Goal: Information Seeking & Learning: Learn about a topic

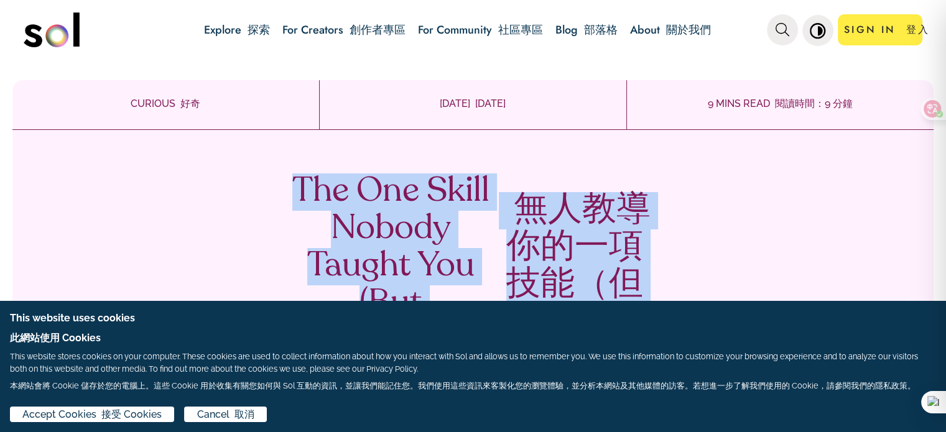
drag, startPoint x: 486, startPoint y: 167, endPoint x: 291, endPoint y: 196, distance: 197.5
copy div "The One Skill Nobody Taught You (But Everyone Needs) 無人教導你的一項技能（但每個人都需要） Learn …"
click at [183, 201] on div "The One Skill Nobody Taught You (But Everyone Needs) 無人教導你的一項技能（但每個人都需要） Learn …" at bounding box center [472, 372] width 921 height 485
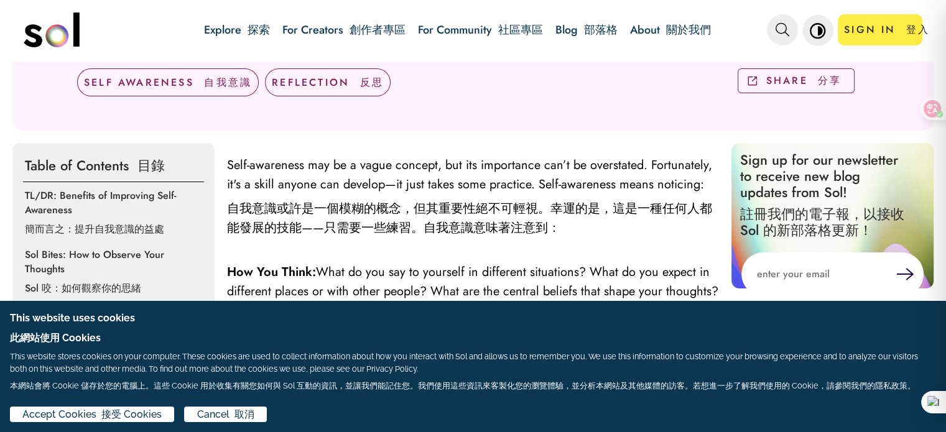
scroll to position [498, 0]
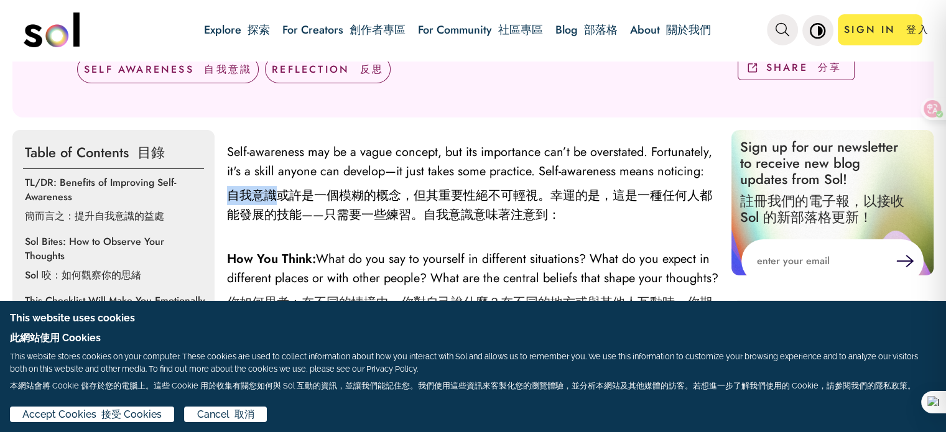
drag, startPoint x: 223, startPoint y: 189, endPoint x: 279, endPoint y: 191, distance: 56.1
copy font "自我意識"
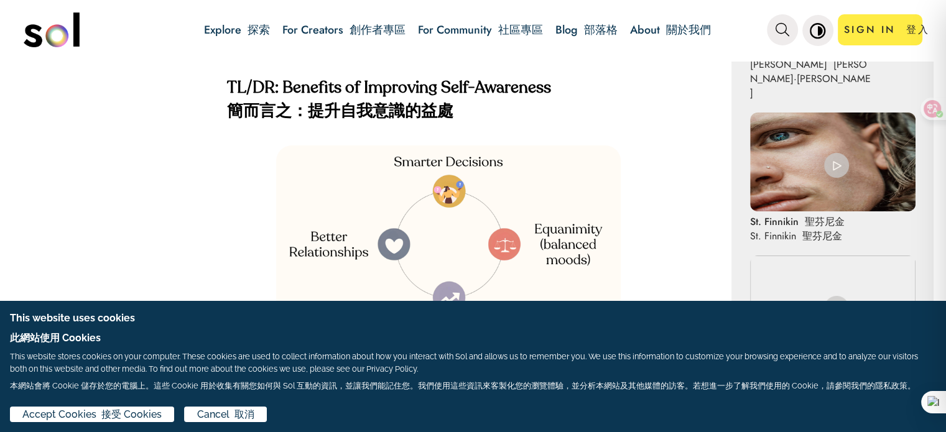
scroll to position [1244, 0]
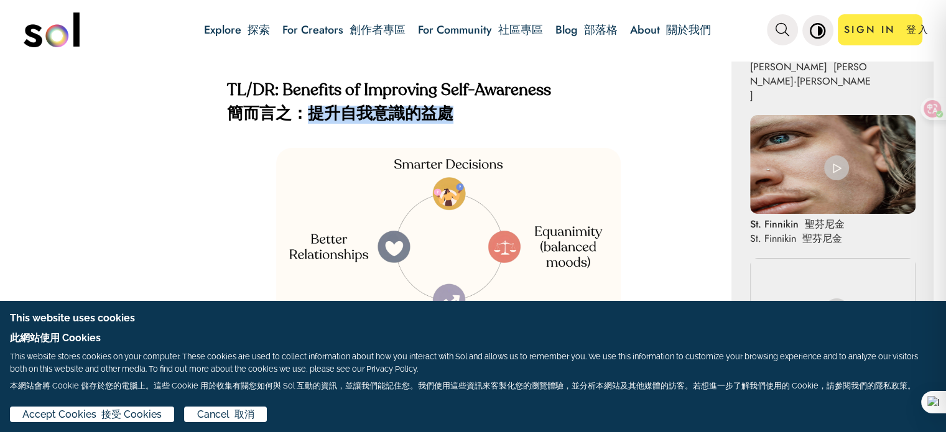
drag, startPoint x: 308, startPoint y: 128, endPoint x: 456, endPoint y: 138, distance: 148.4
click at [456, 129] on h4 "TL/DR: Benefits of Improving Self-Awareness 簡而言之：提升自我意識的益處" at bounding box center [473, 105] width 492 height 47
copy font "提升自我意識的益處"
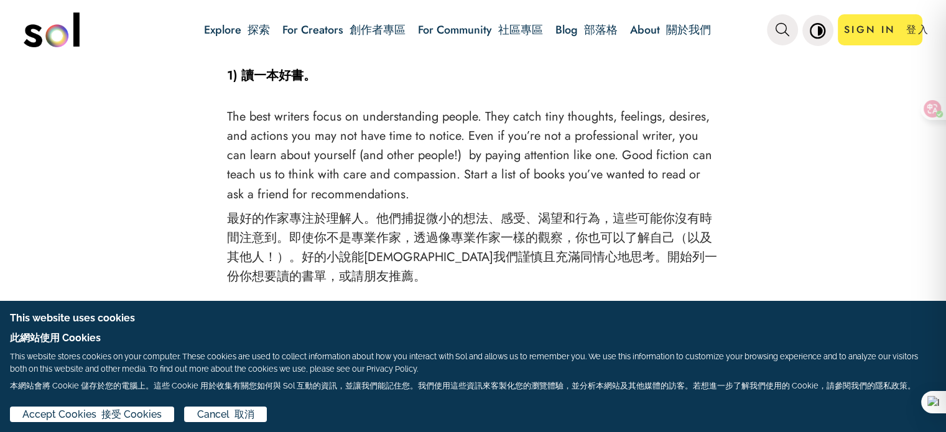
scroll to position [2178, 0]
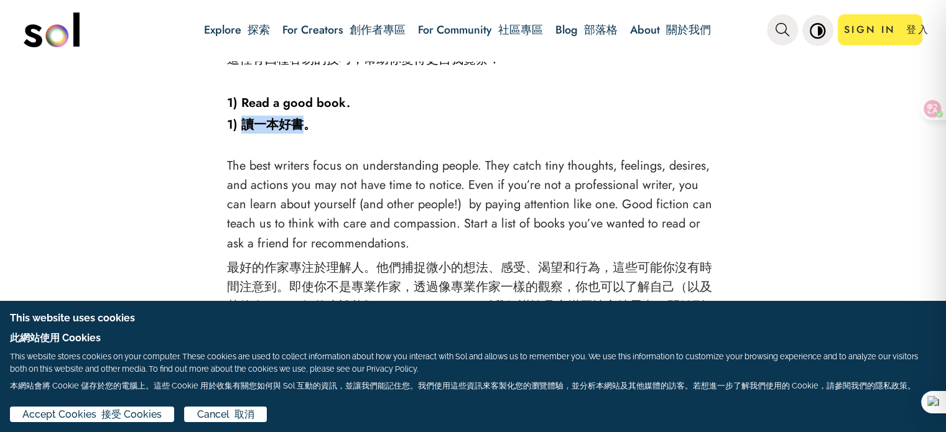
drag, startPoint x: 240, startPoint y: 132, endPoint x: 308, endPoint y: 132, distance: 67.8
click at [308, 132] on font "1) 讀一本好書。" at bounding box center [271, 125] width 89 height 18
copy font "讀一本好書"
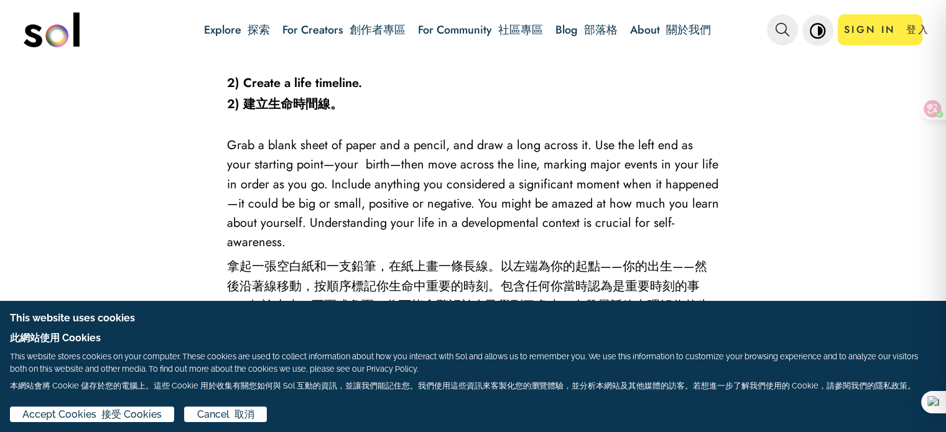
scroll to position [2675, 0]
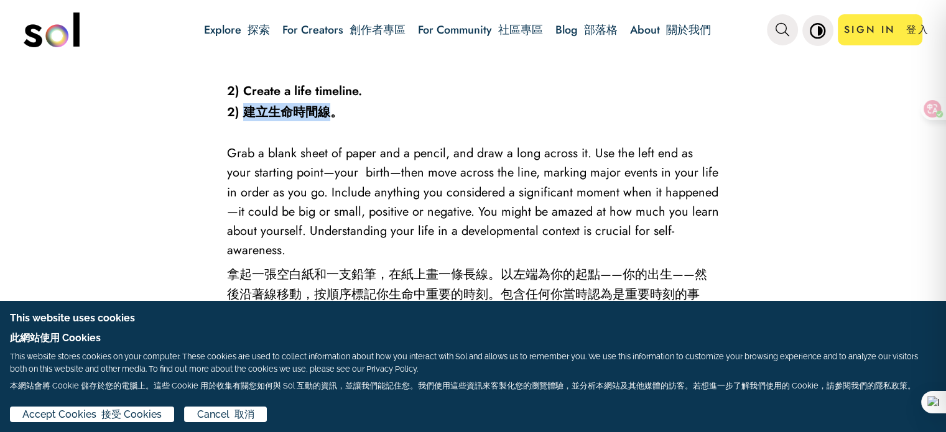
drag, startPoint x: 244, startPoint y: 119, endPoint x: 326, endPoint y: 126, distance: 82.4
click at [326, 121] on font "2) 建立生命時間線。" at bounding box center [285, 112] width 116 height 18
copy font "建立生命時間線"
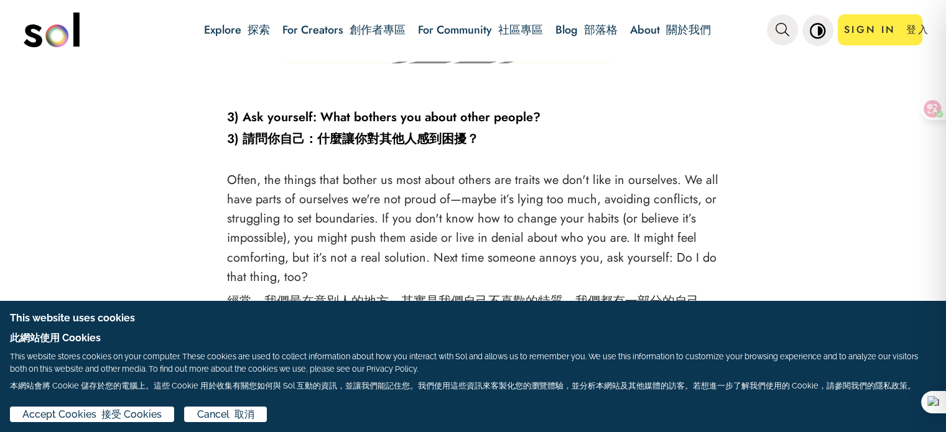
scroll to position [3173, 0]
drag, startPoint x: 319, startPoint y: 139, endPoint x: 469, endPoint y: 142, distance: 150.0
click at [469, 142] on font "3) 請問你自己：什麼讓你對其他人感到困擾？" at bounding box center [353, 139] width 252 height 18
copy font "什麼讓你對其他人感到困擾"
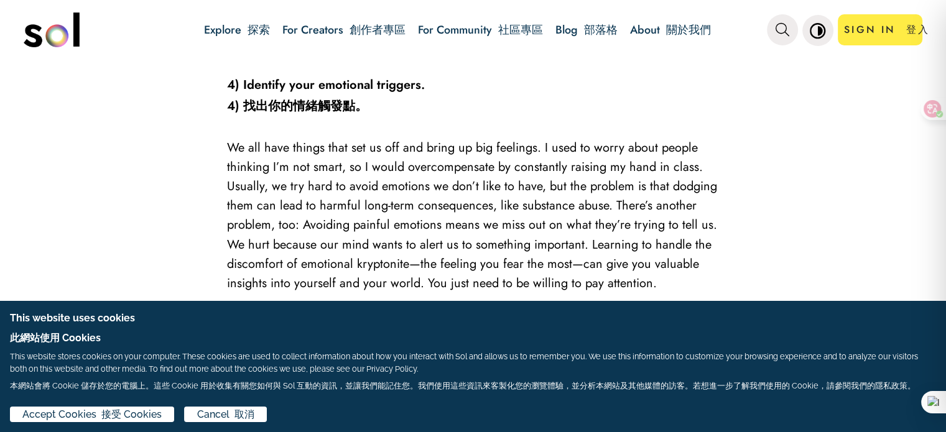
scroll to position [3733, 0]
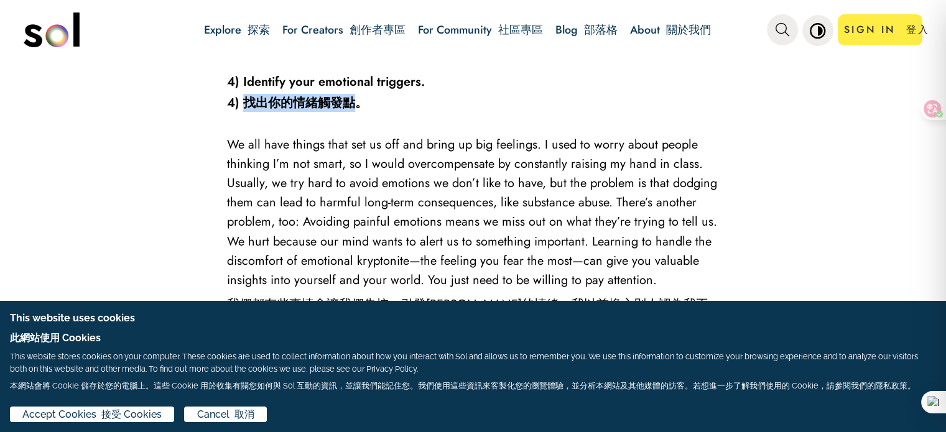
drag, startPoint x: 243, startPoint y: 103, endPoint x: 353, endPoint y: 104, distance: 110.1
click at [353, 104] on font "4) 找出你的情緒觸發點。" at bounding box center [297, 103] width 141 height 18
copy font "找出你的情緒觸發點"
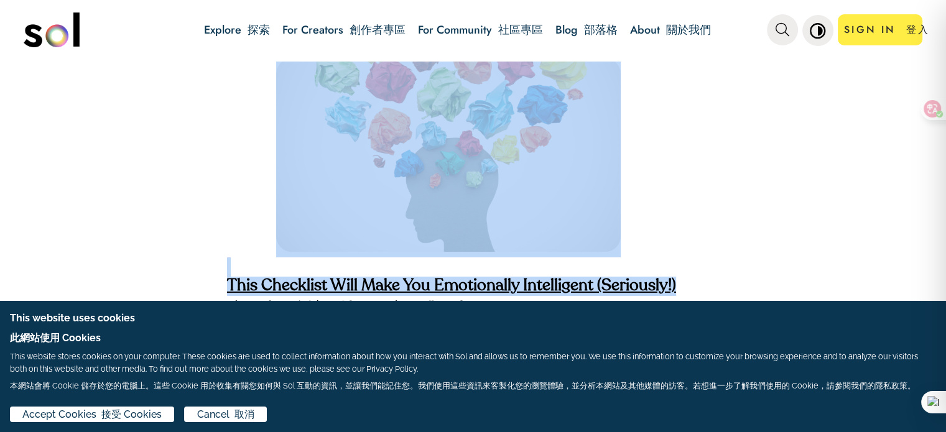
scroll to position [3957, 0]
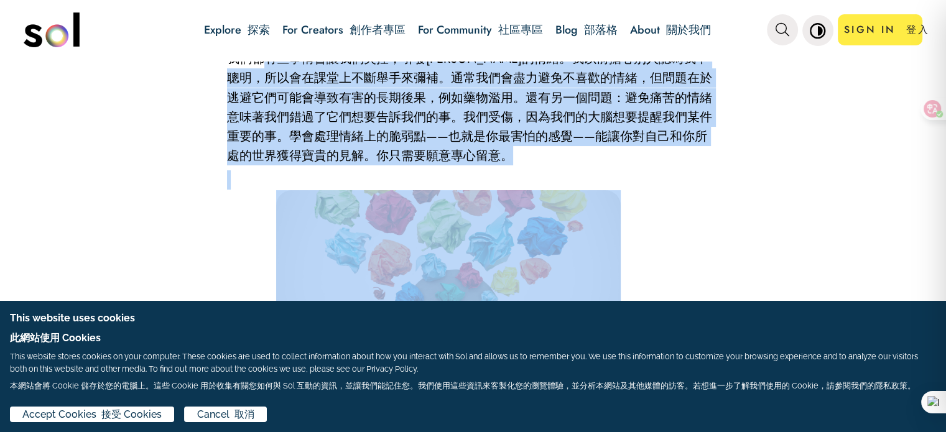
drag, startPoint x: 251, startPoint y: 65, endPoint x: 259, endPoint y: 64, distance: 7.6
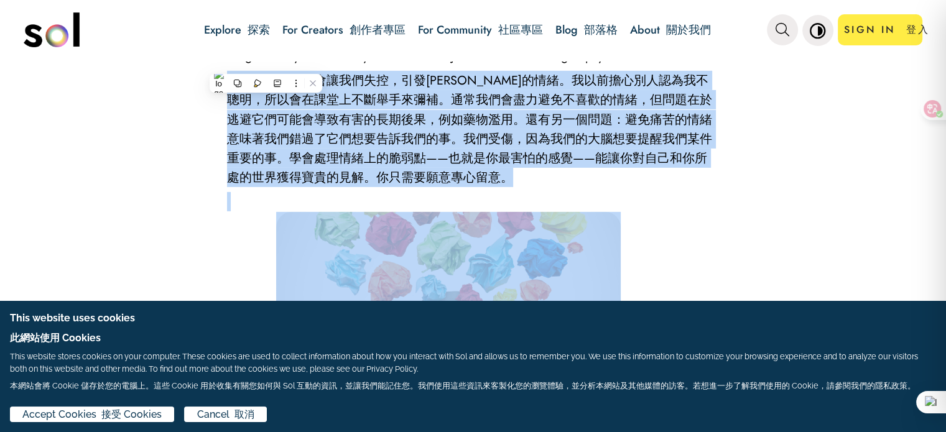
click at [229, 207] on p at bounding box center [473, 201] width 492 height 19
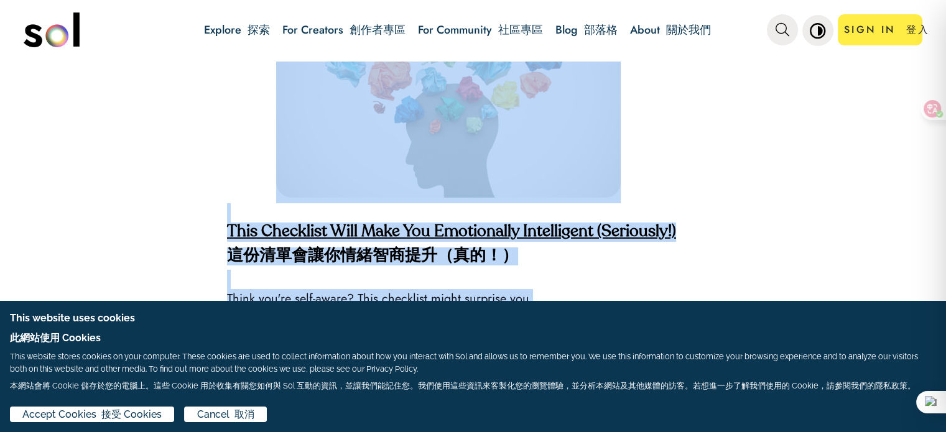
scroll to position [4206, 0]
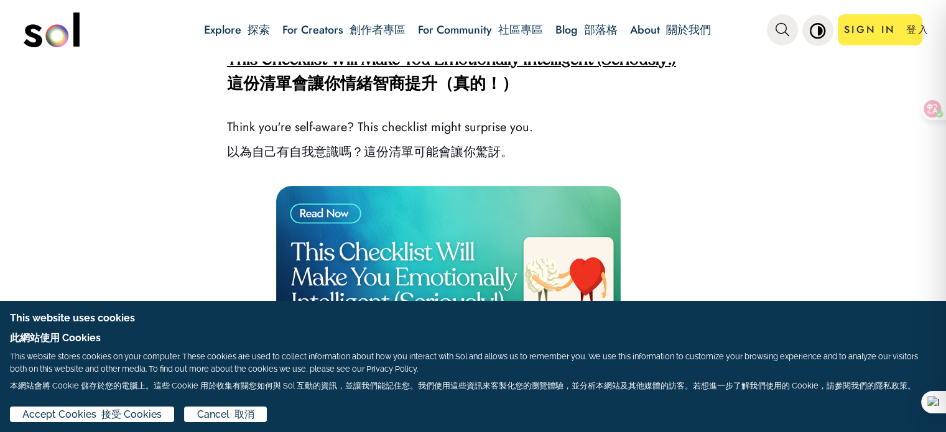
scroll to position [4393, 0]
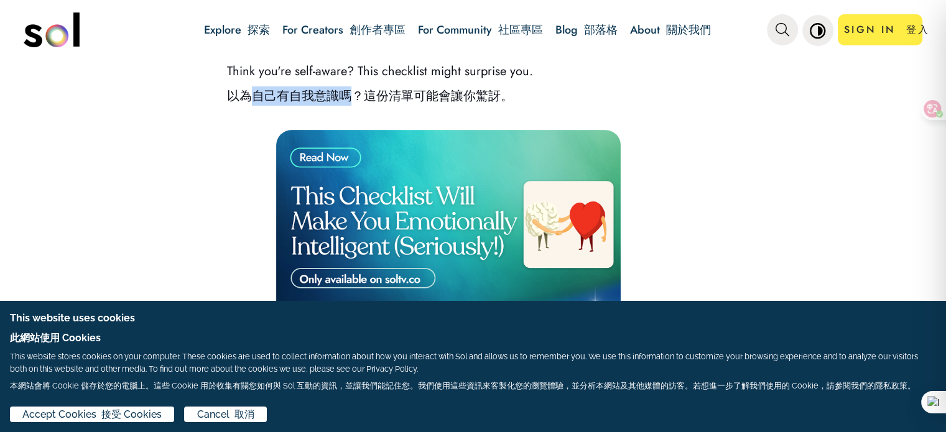
drag, startPoint x: 255, startPoint y: 86, endPoint x: 347, endPoint y: 86, distance: 91.5
click at [346, 87] on font "以為自己有自我意識嗎？這份清單可能會讓你驚訝。" at bounding box center [370, 96] width 286 height 18
copy font "自己有自我意識嗎"
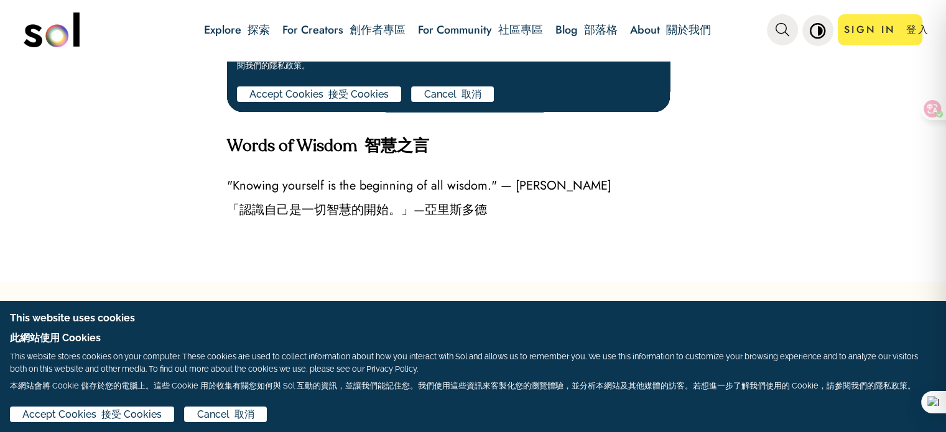
scroll to position [5077, 0]
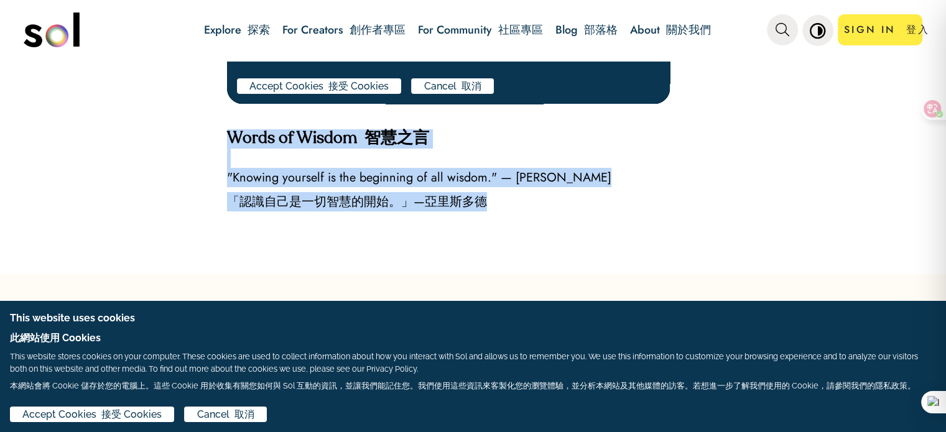
drag, startPoint x: 233, startPoint y: 126, endPoint x: 511, endPoint y: 194, distance: 286.4
copy div "Words of Wisdom 智慧之言 "Knowing yourself is the beginning of all wisdom." — Arist…"
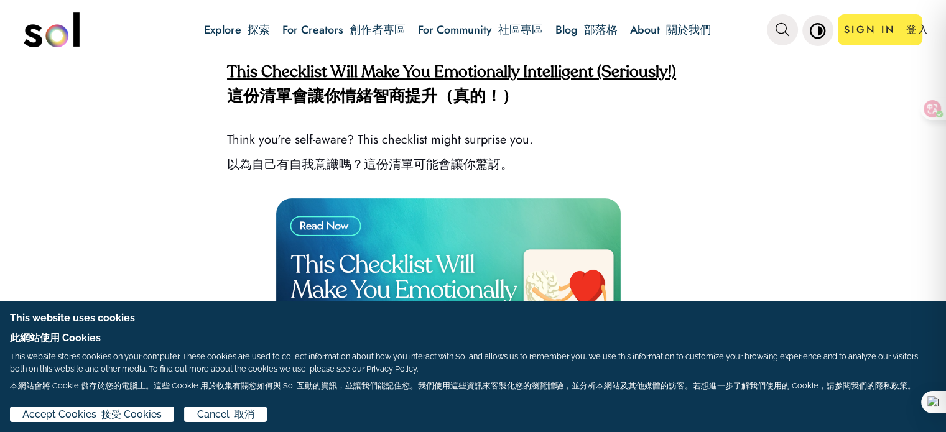
scroll to position [4268, 0]
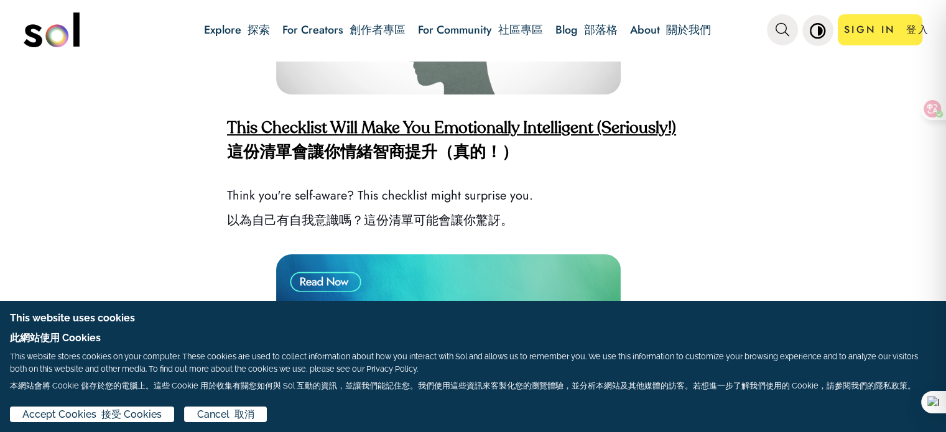
click at [465, 124] on strong "This Checklist Will Make You Emotionally Intelligent (Seriously!) 這份清單會讓你情緒智商提升…" at bounding box center [451, 141] width 449 height 40
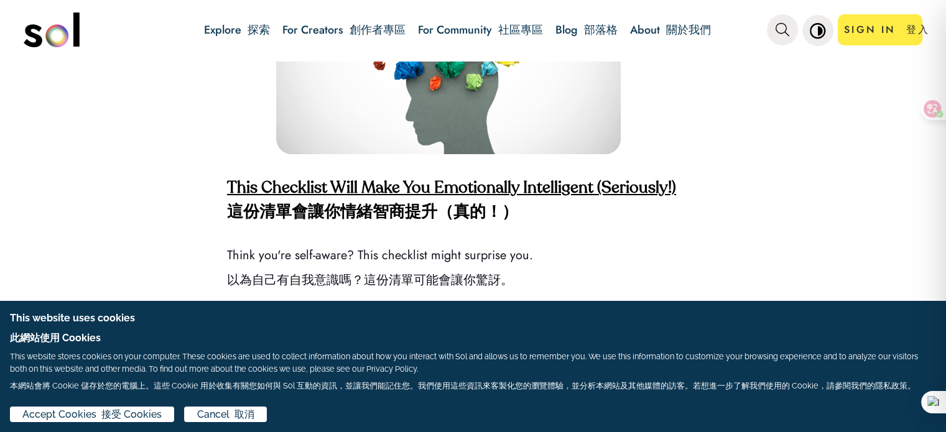
scroll to position [4206, 0]
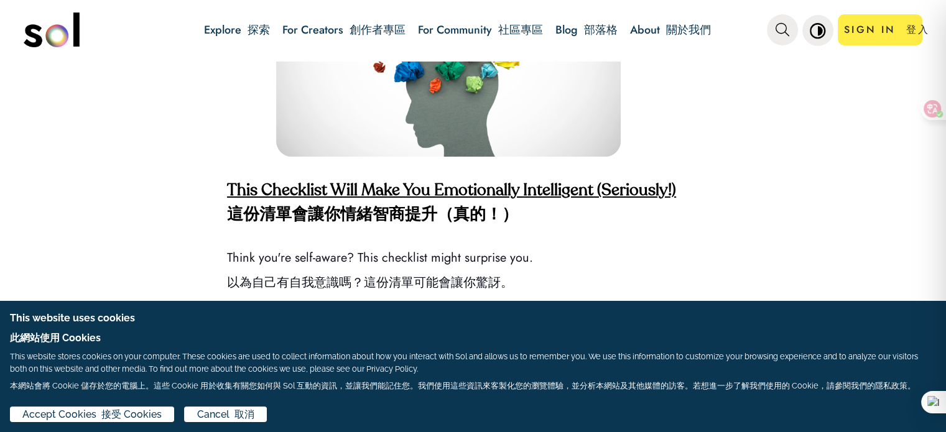
click at [580, 187] on strong "This Checklist Will Make You Emotionally Intelligent (Seriously!) 這份清單會讓你情緒智商提升…" at bounding box center [451, 203] width 449 height 40
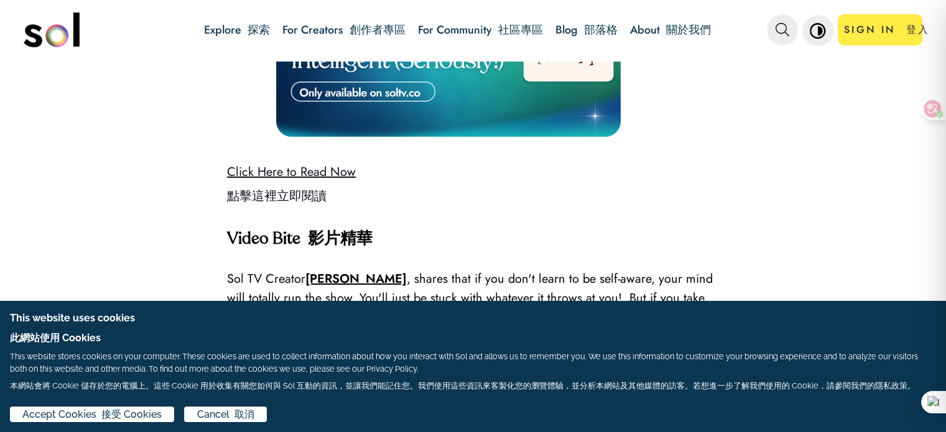
scroll to position [4579, 0]
click at [299, 163] on link "Click Here to Read Now 點擊這裡立即閱讀" at bounding box center [291, 184] width 129 height 42
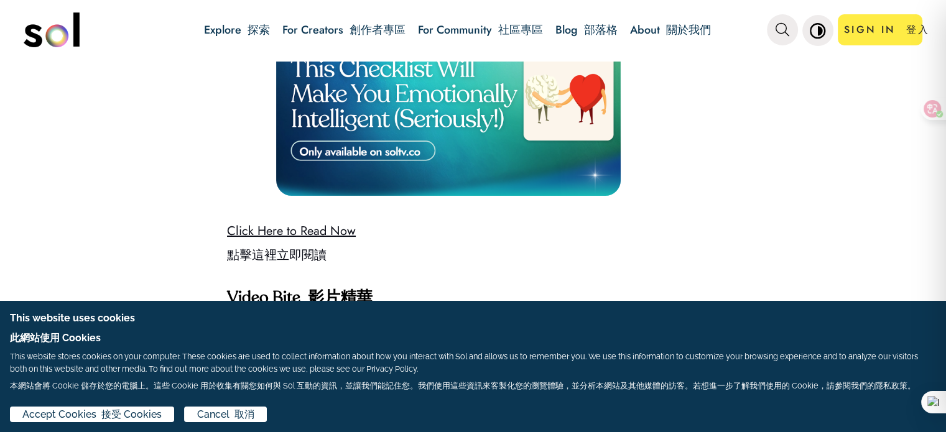
scroll to position [4517, 0]
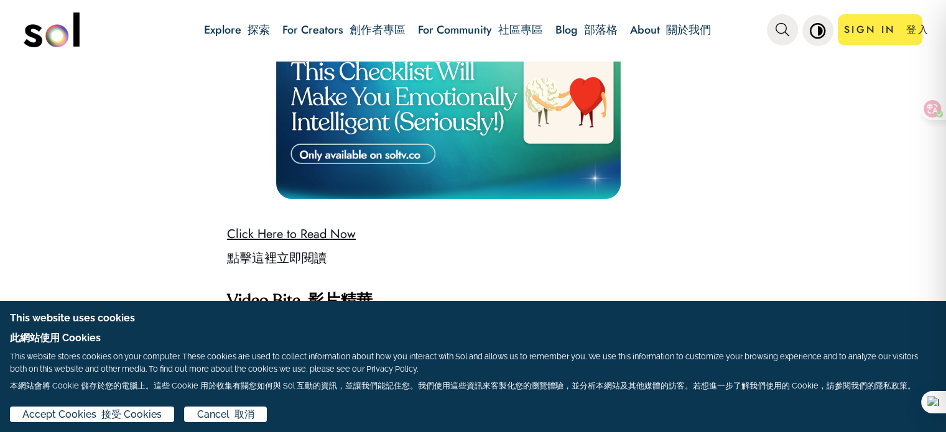
click at [324, 225] on link "Click Here to Read Now 點擊這裡立即閱讀" at bounding box center [291, 246] width 129 height 42
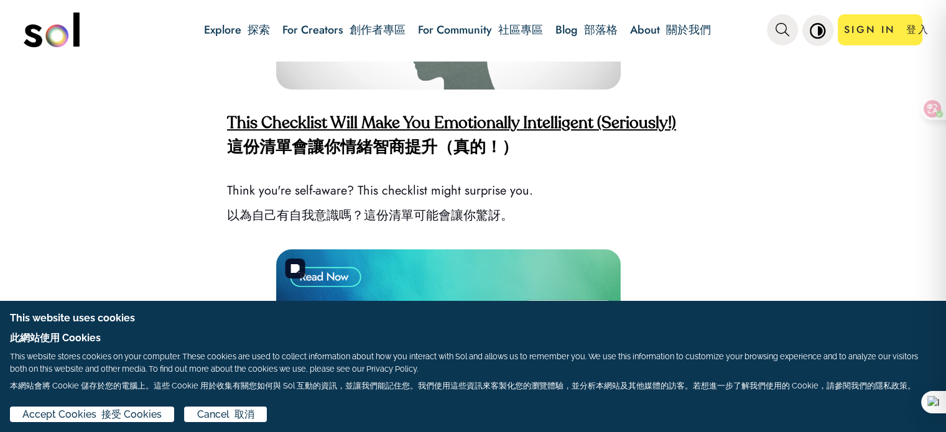
scroll to position [4268, 0]
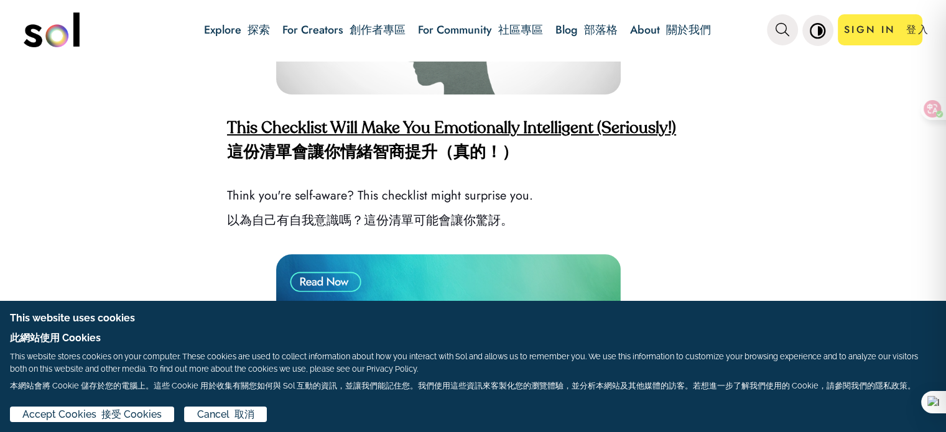
click at [569, 122] on strong "This Checklist Will Make You Emotionally Intelligent (Seriously!) 這份清單會讓你情緒智商提升…" at bounding box center [451, 141] width 449 height 40
click at [401, 122] on strong "This Checklist Will Make You Emotionally Intelligent (Seriously!) 這份清單會讓你情緒智商提升…" at bounding box center [451, 141] width 449 height 40
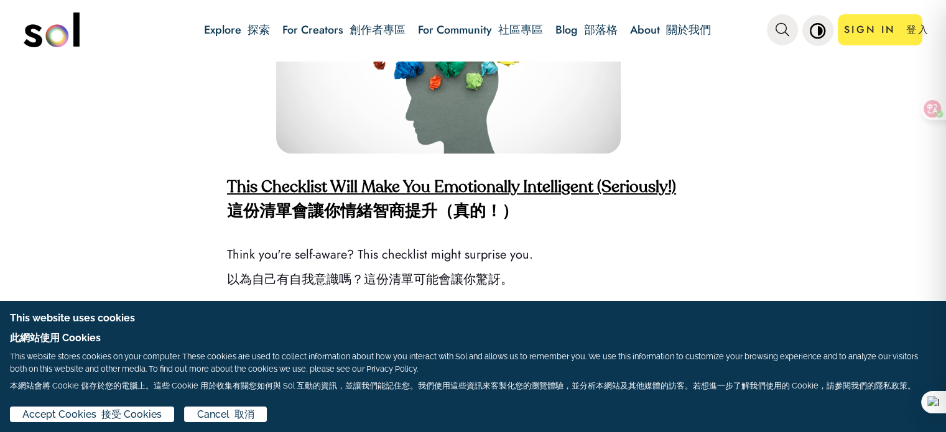
scroll to position [4206, 0]
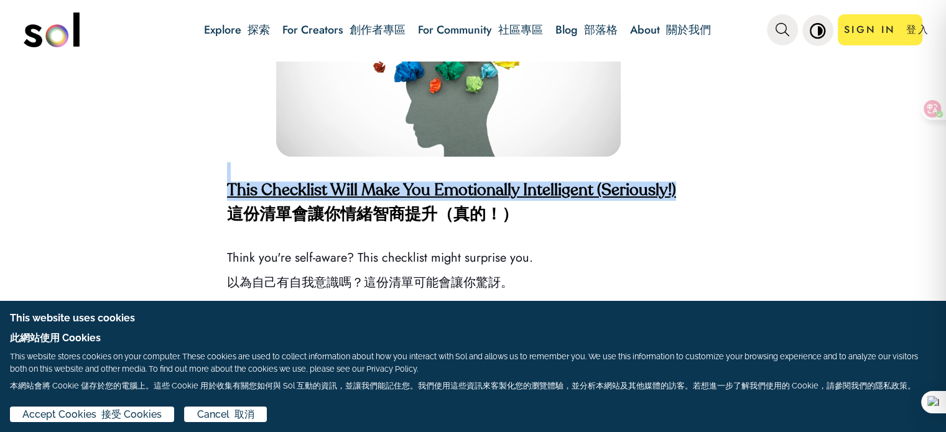
drag, startPoint x: 691, startPoint y: 184, endPoint x: 319, endPoint y: 176, distance: 372.8
copy div "This Checklist Will Make You Emotionally Intelligent (Seriously!)"
click at [788, 31] on icon "main navigation" at bounding box center [783, 30] width 14 height 14
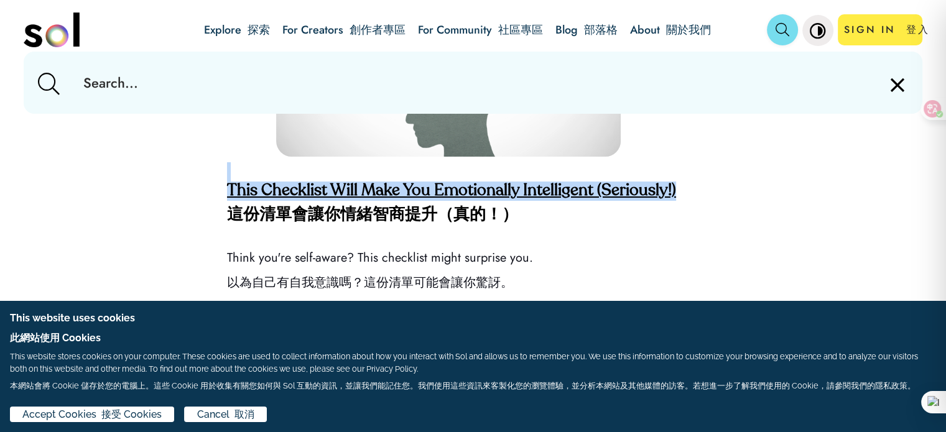
click at [775, 26] on button "main navigation" at bounding box center [782, 29] width 31 height 31
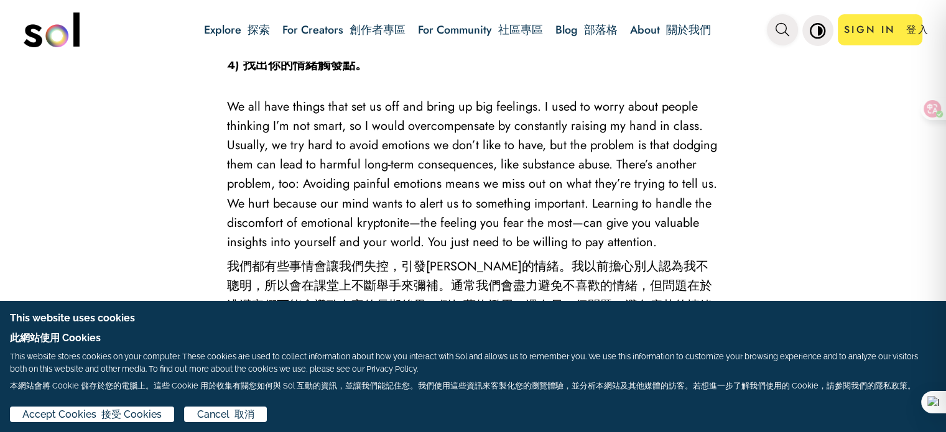
scroll to position [3770, 0]
click at [784, 29] on icon "main navigation" at bounding box center [783, 30] width 14 height 14
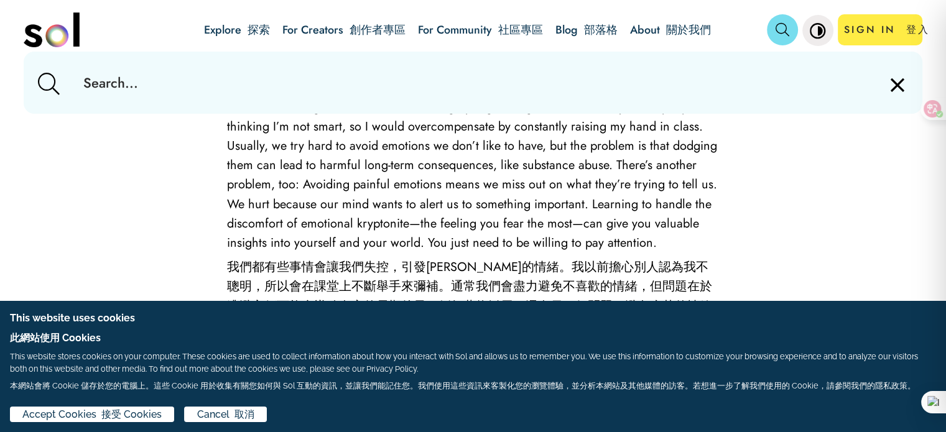
paste input "This Checklist Will Make You Emotionally Intelligent (Seriously!)"
type input "This Checklist Will Make You Emotionally Intelligent (Seriously!)"
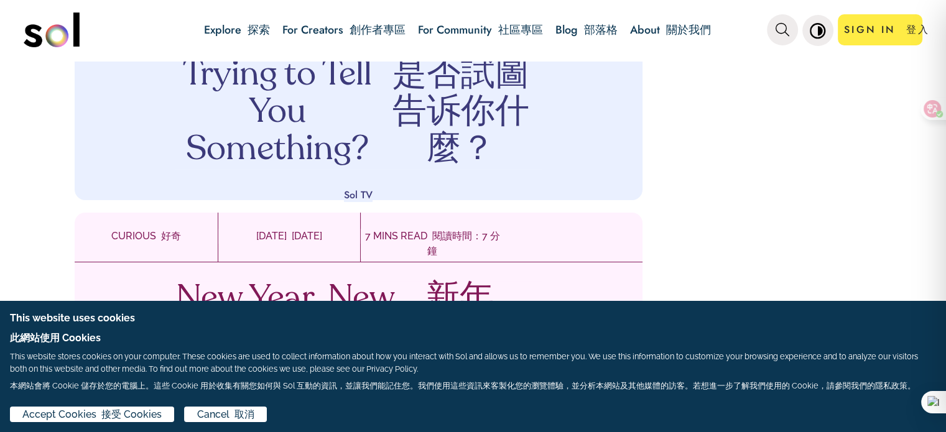
scroll to position [2128, 0]
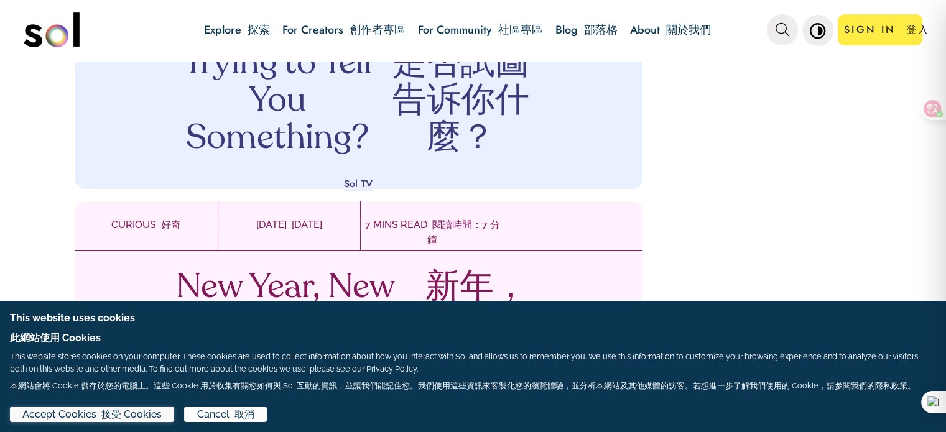
click at [131, 411] on font "接受 Cookies" at bounding box center [131, 415] width 60 height 12
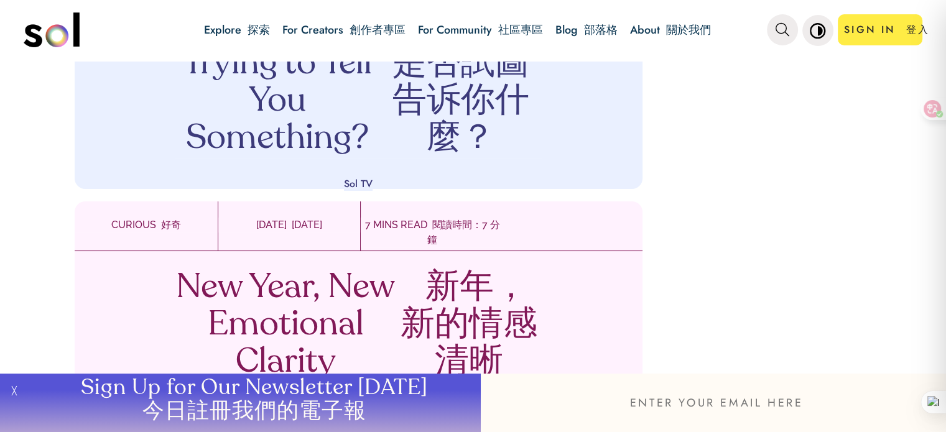
click at [271, 406] on font "今日註冊我們的電子報" at bounding box center [254, 412] width 224 height 22
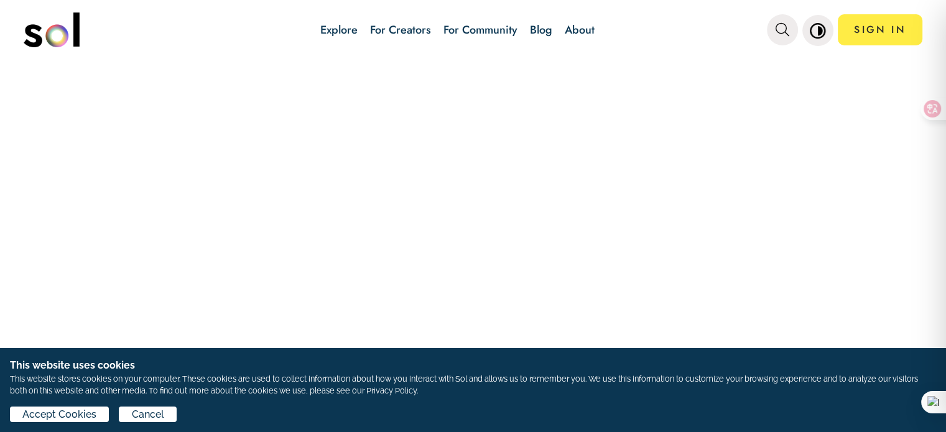
click at [207, 101] on div at bounding box center [473, 247] width 946 height 371
click at [891, 28] on link "SIGN IN" at bounding box center [880, 29] width 85 height 31
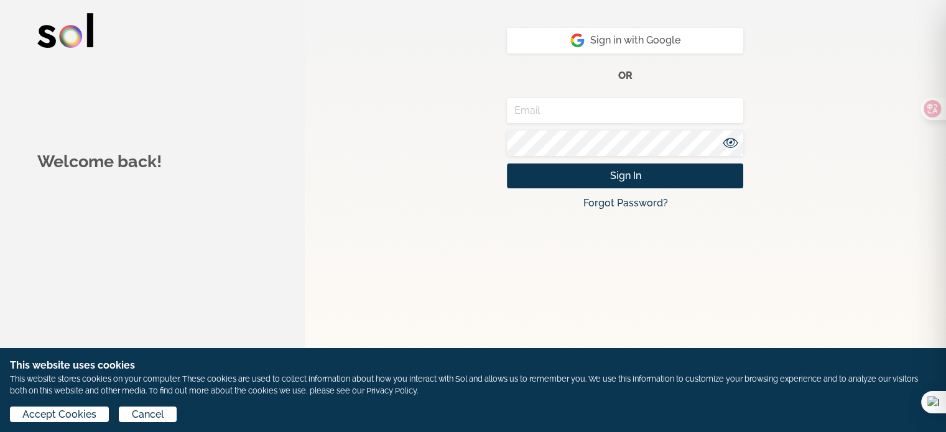
click at [563, 114] on input "email" at bounding box center [625, 111] width 236 height 26
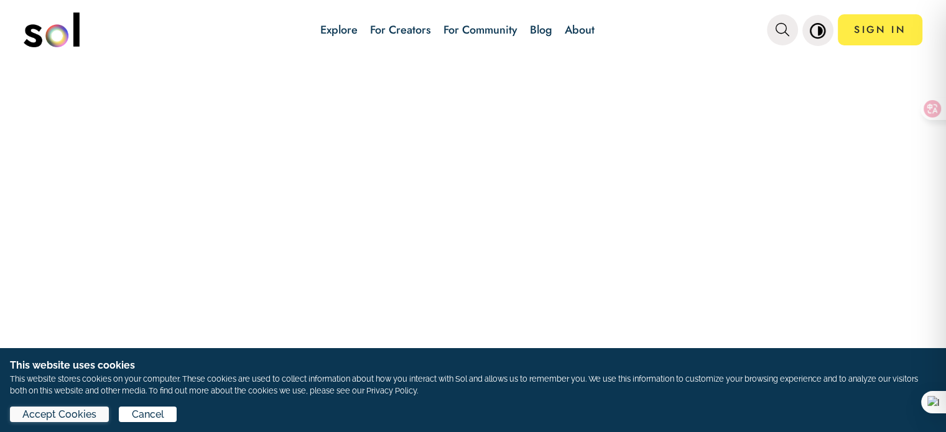
click at [62, 415] on span "Accept Cookies" at bounding box center [59, 415] width 74 height 15
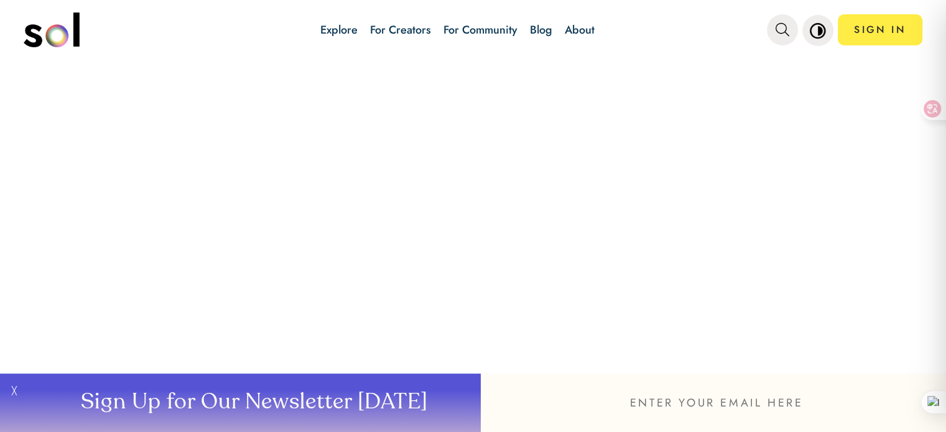
click at [289, 405] on button "Sign Up for Our Newsletter Today" at bounding box center [253, 403] width 456 height 58
click at [884, 33] on link "SIGN IN" at bounding box center [880, 29] width 85 height 31
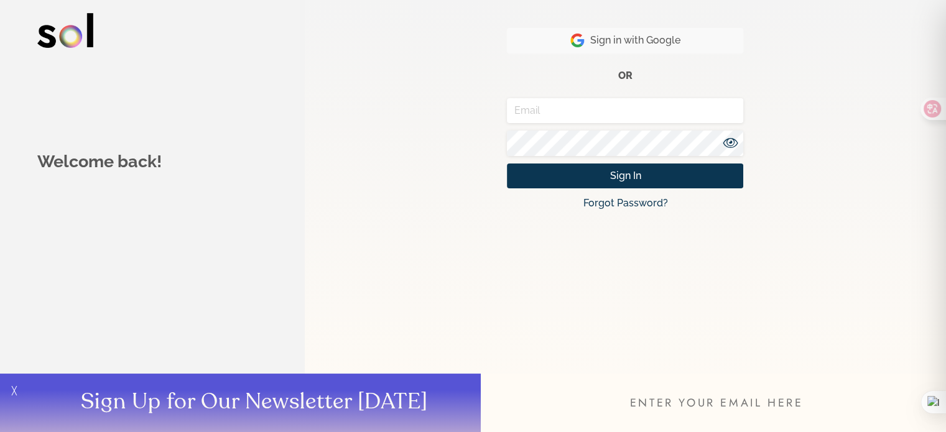
click at [627, 37] on span "Sign in with Google" at bounding box center [626, 40] width 110 height 15
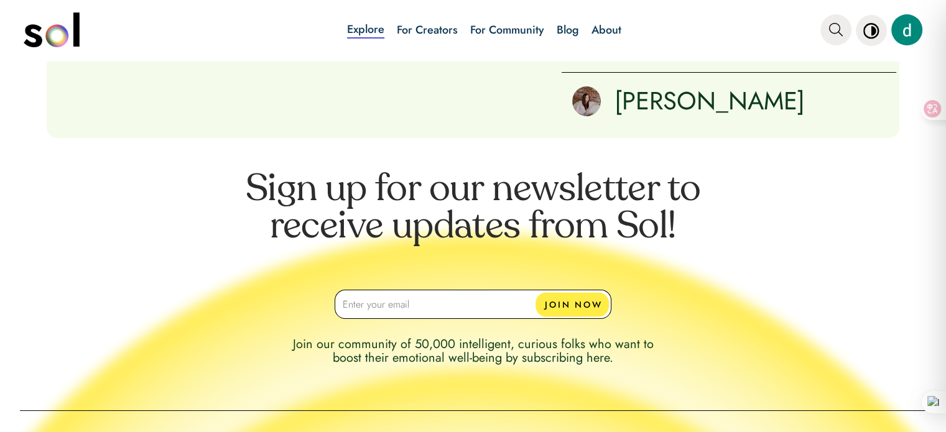
scroll to position [1809, 0]
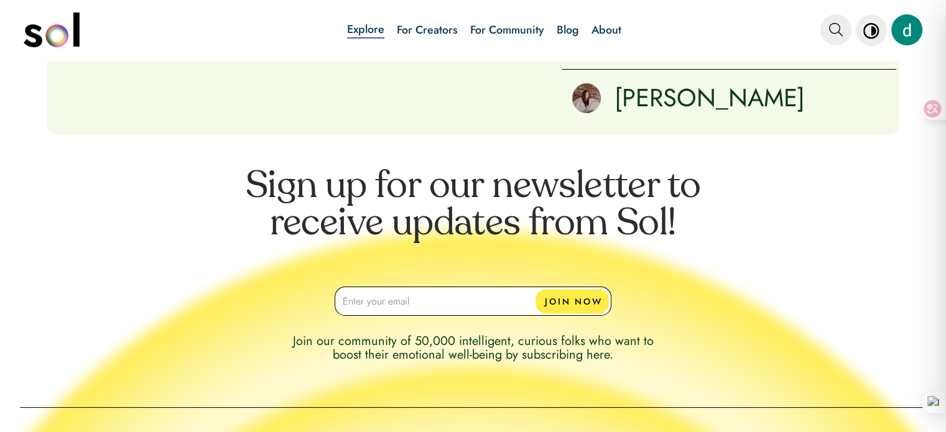
click at [413, 301] on input "email" at bounding box center [473, 301] width 277 height 29
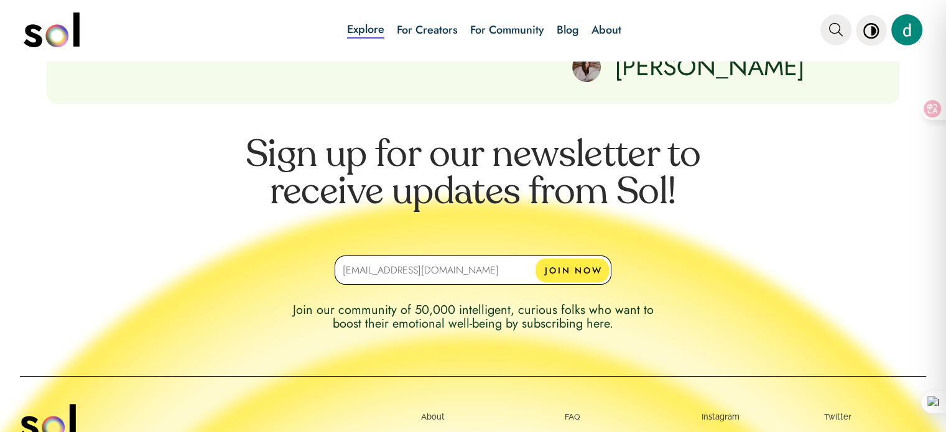
scroll to position [1871, 0]
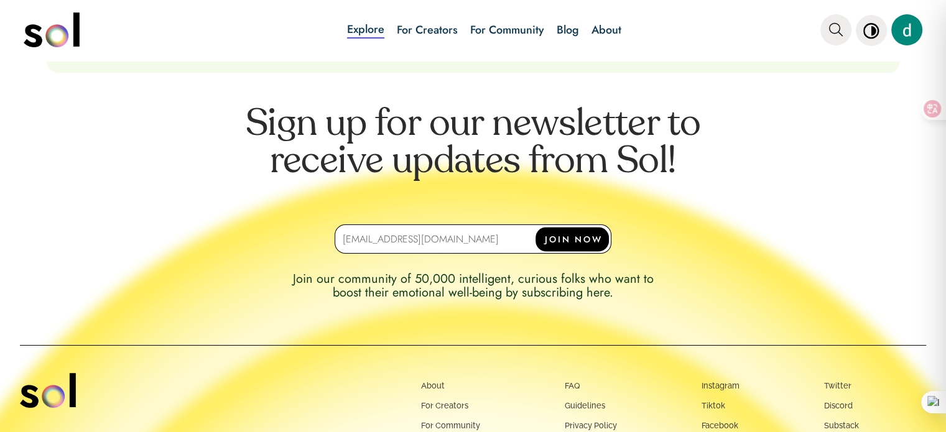
type input "[EMAIL_ADDRESS][DOMAIN_NAME]"
click at [589, 234] on button "JOIN NOW" at bounding box center [572, 239] width 73 height 24
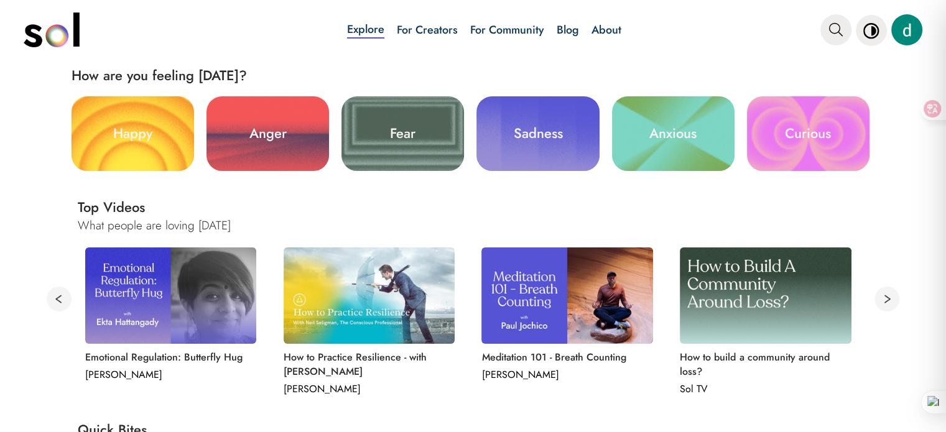
scroll to position [311, 0]
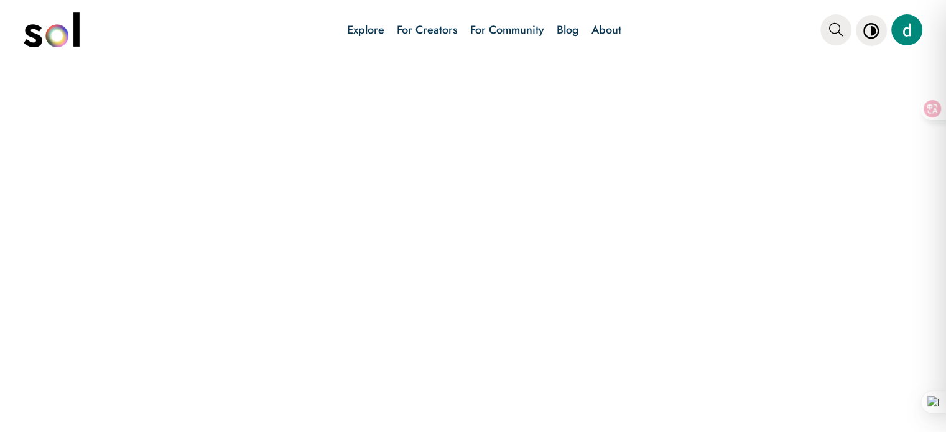
click at [906, 26] on div "main navigation" at bounding box center [907, 29] width 31 height 31
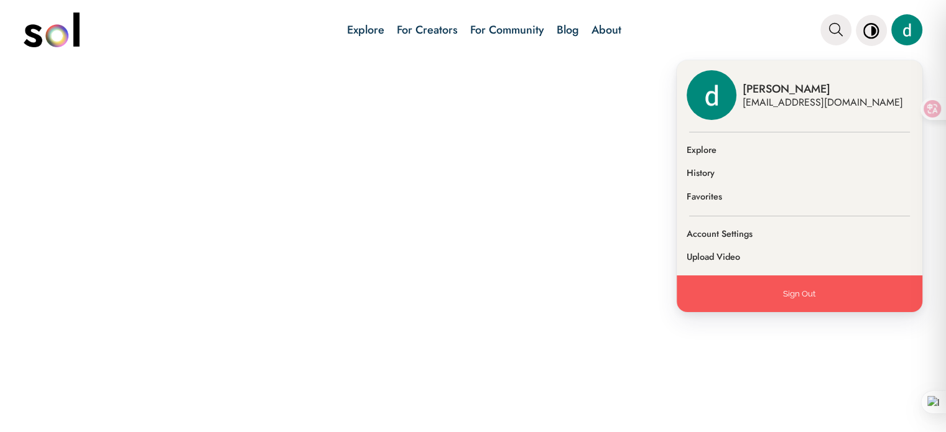
drag, startPoint x: 498, startPoint y: 126, endPoint x: 478, endPoint y: 121, distance: 21.1
click at [498, 127] on div at bounding box center [473, 247] width 946 height 371
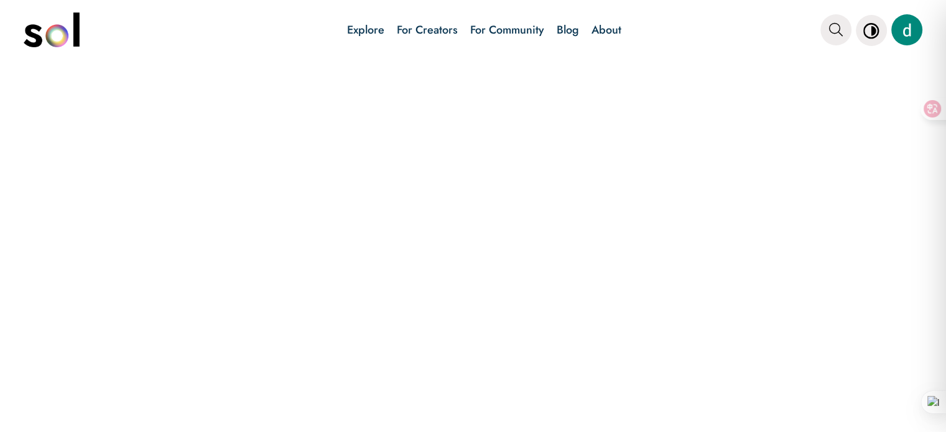
click at [358, 29] on link "Explore" at bounding box center [365, 30] width 37 height 16
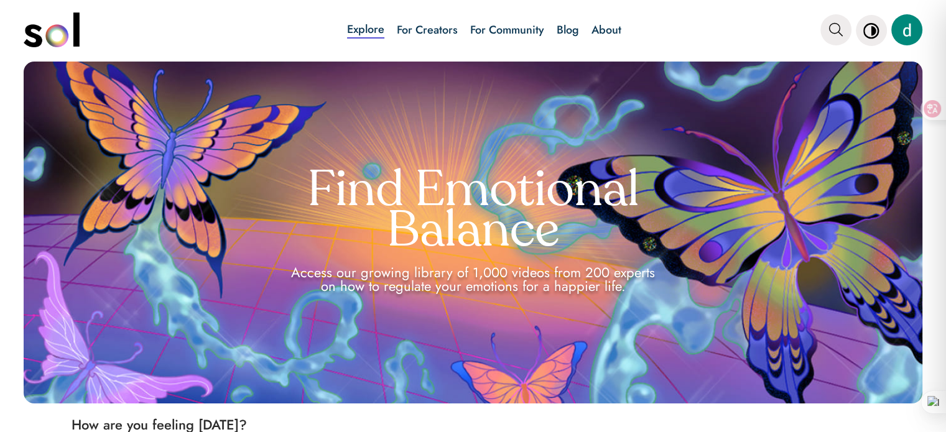
click at [431, 30] on link "For Creators" at bounding box center [427, 30] width 61 height 16
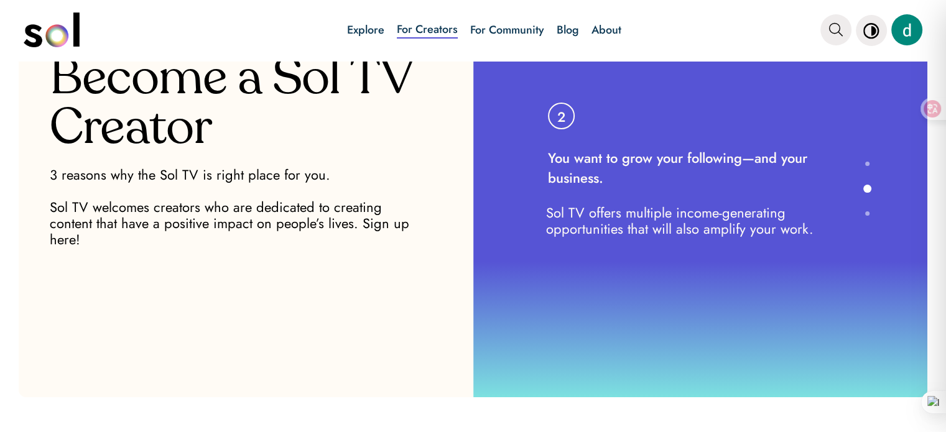
scroll to position [81, 0]
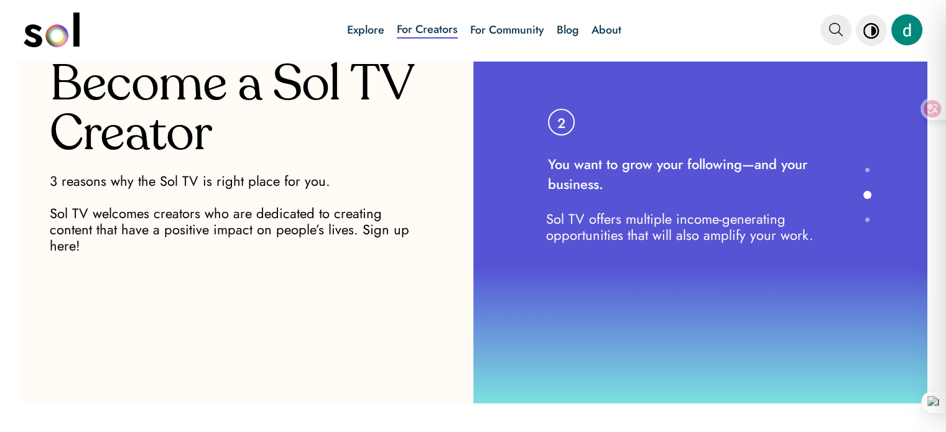
click at [511, 31] on link "For Community" at bounding box center [507, 30] width 74 height 16
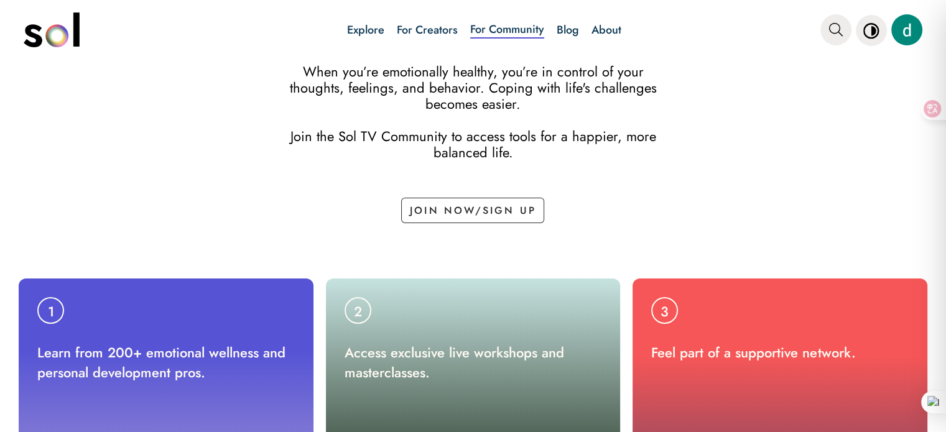
scroll to position [205, 0]
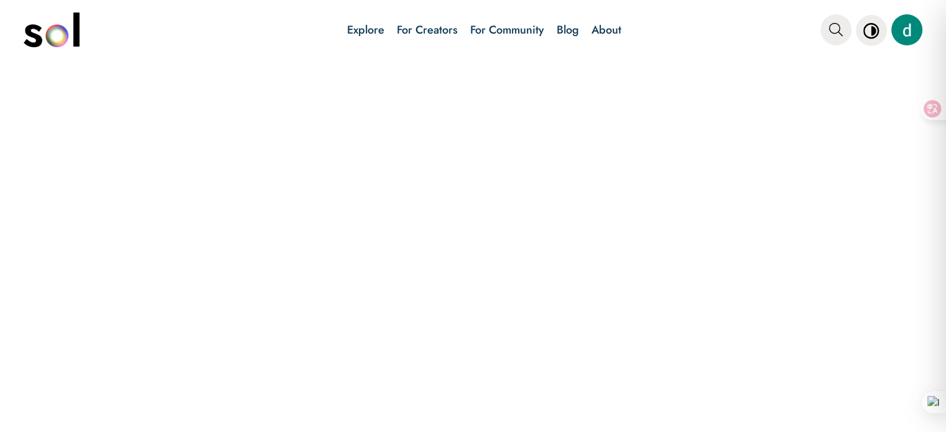
click at [570, 27] on link "Blog" at bounding box center [568, 30] width 22 height 16
